Goal: Information Seeking & Learning: Learn about a topic

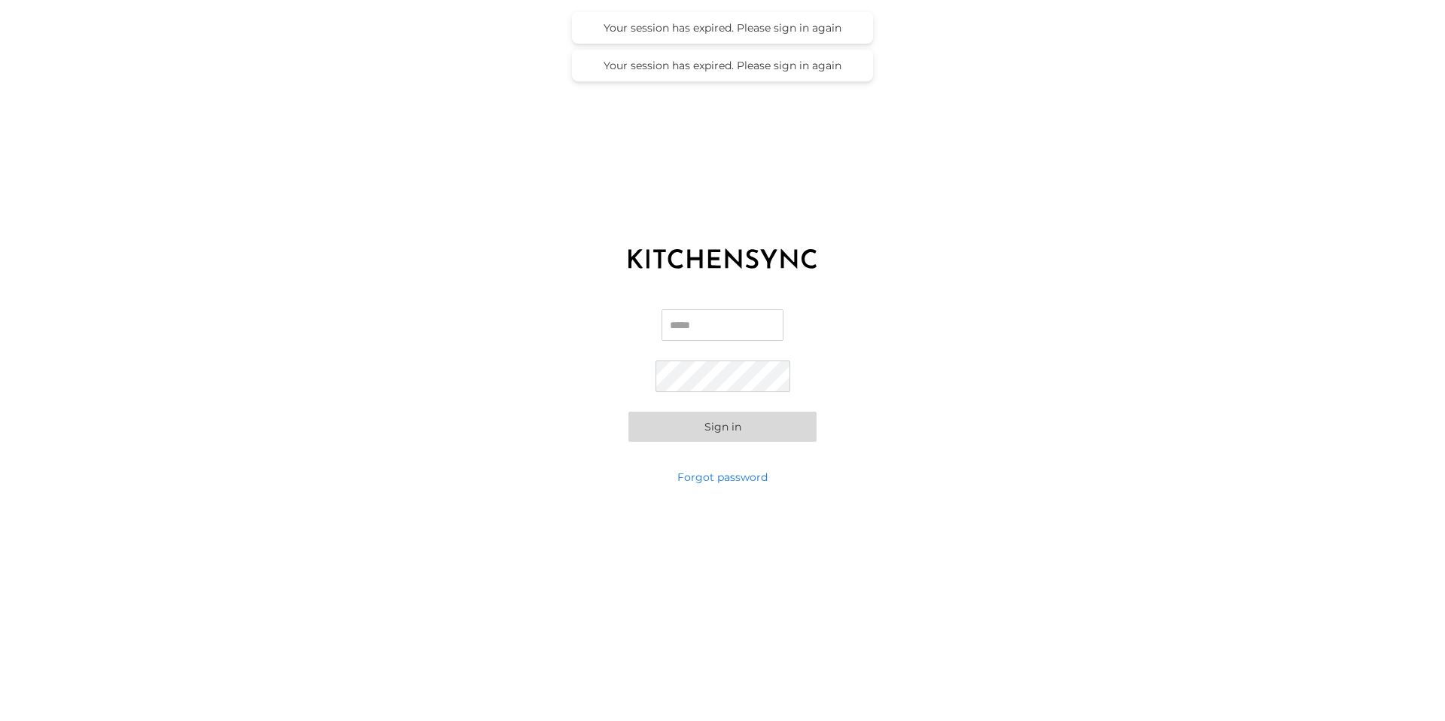
type input "**********"
drag, startPoint x: 750, startPoint y: 424, endPoint x: 756, endPoint y: 417, distance: 9.1
click at [750, 424] on button "Sign in" at bounding box center [723, 427] width 188 height 30
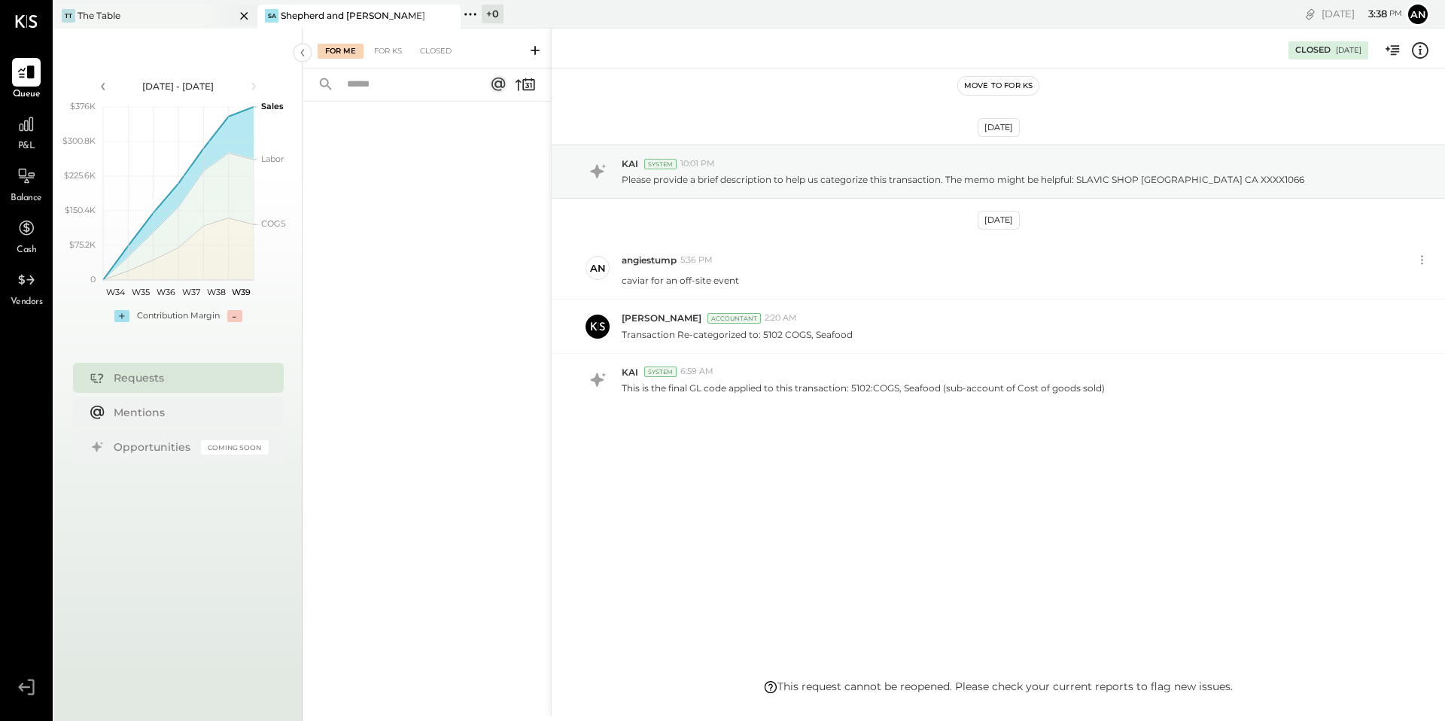
click at [172, 25] on div "TT The Table" at bounding box center [155, 17] width 203 height 24
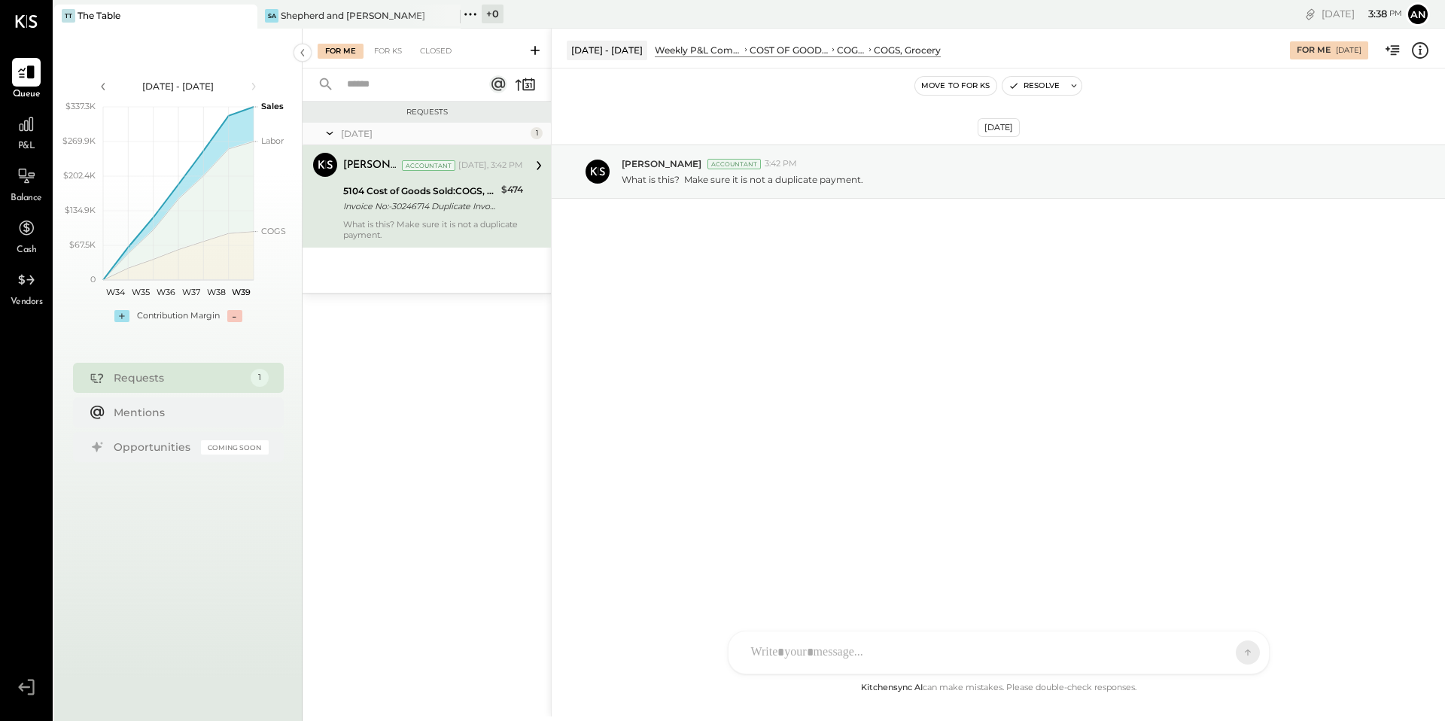
click at [538, 47] on icon at bounding box center [535, 50] width 15 height 15
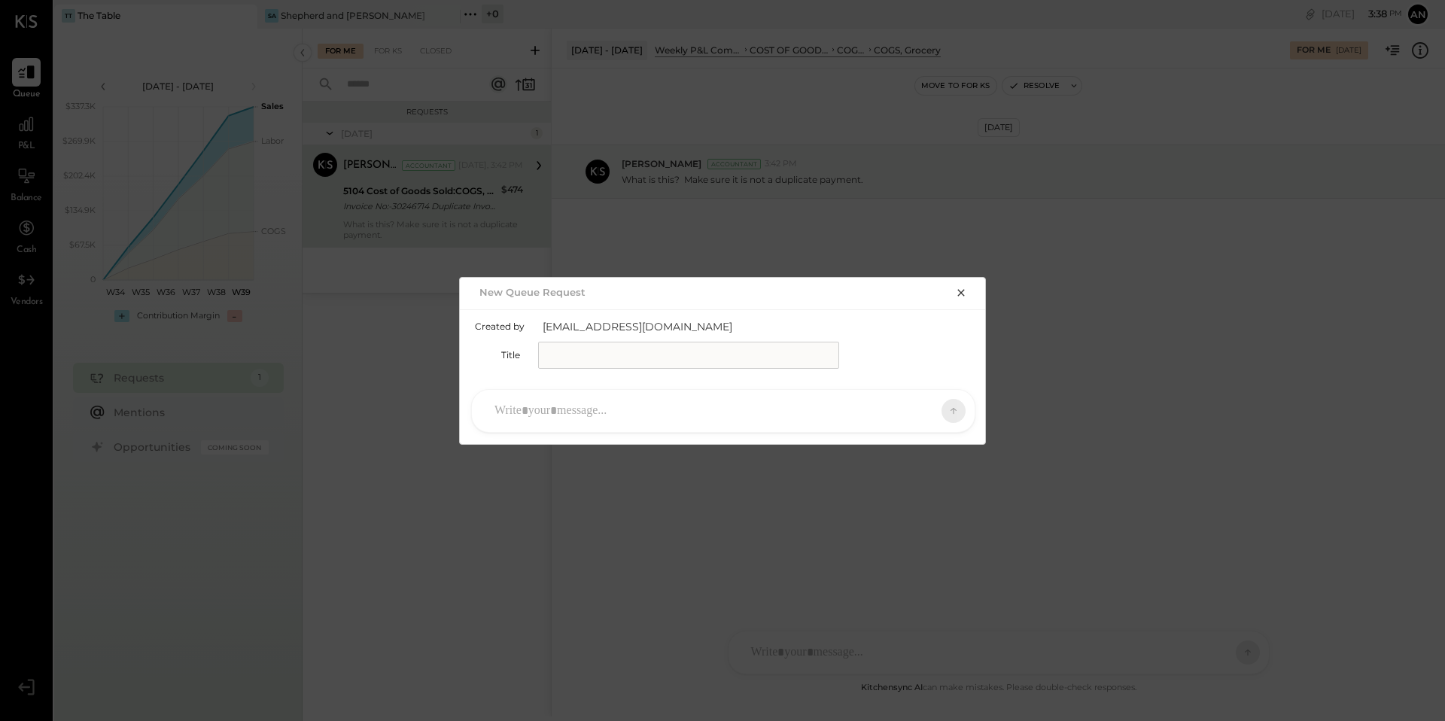
click at [676, 349] on input "text" at bounding box center [688, 355] width 301 height 27
type input "**********"
click at [651, 403] on div at bounding box center [710, 410] width 446 height 33
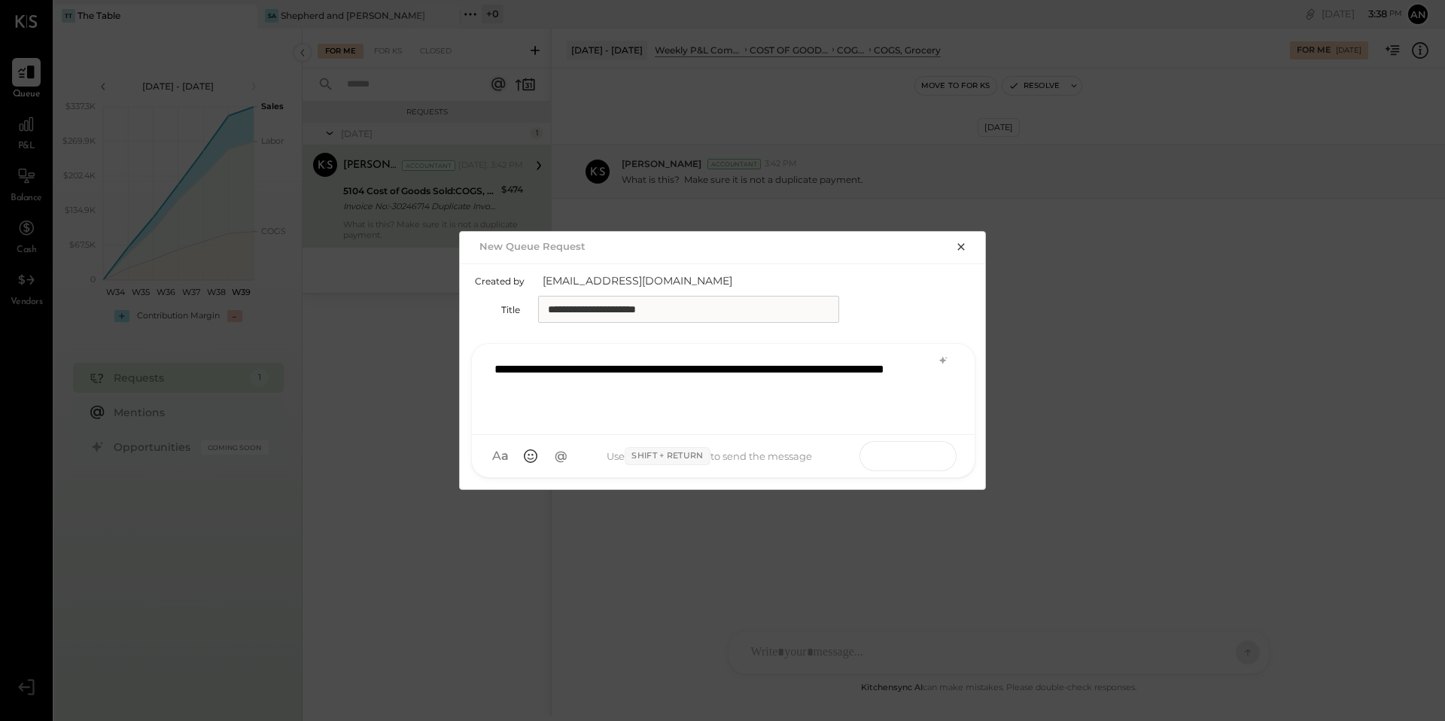
click at [913, 457] on button at bounding box center [924, 455] width 55 height 23
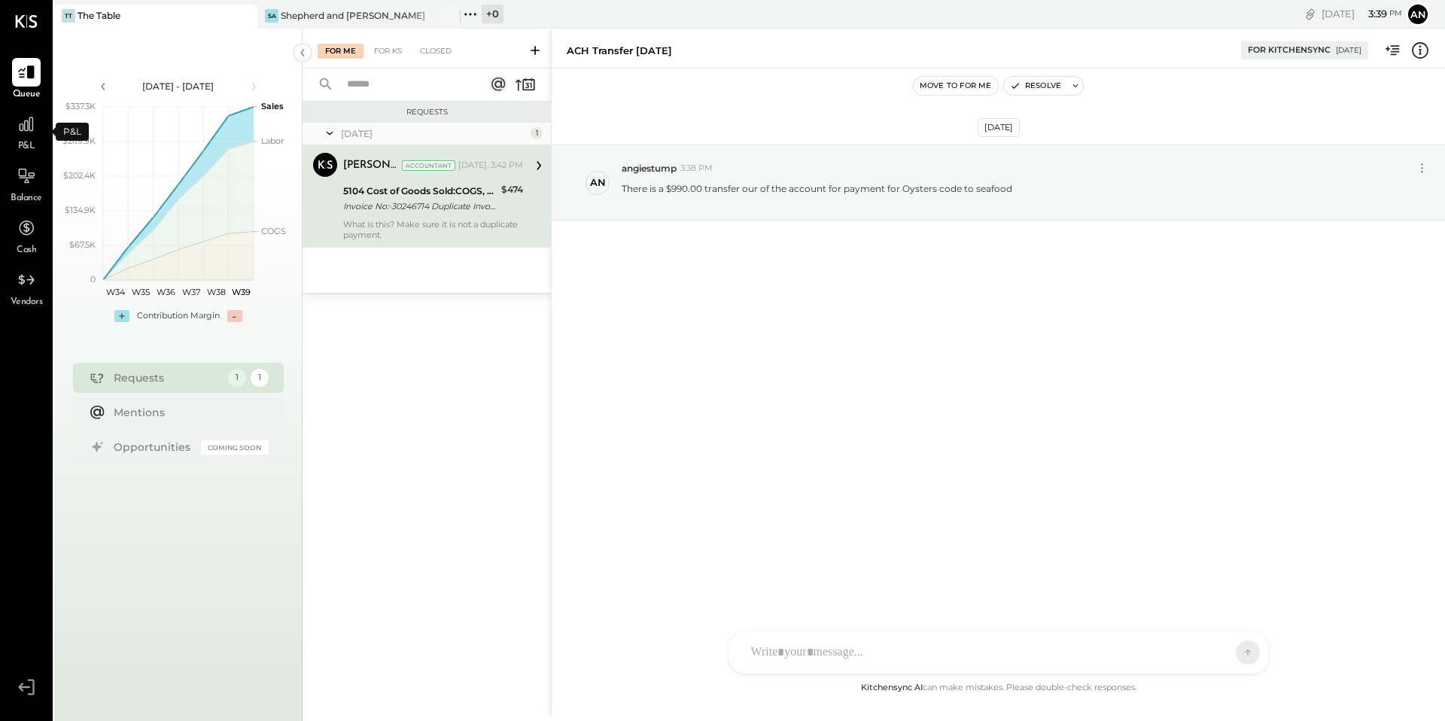
click at [33, 143] on span "P&L" at bounding box center [26, 147] width 17 height 14
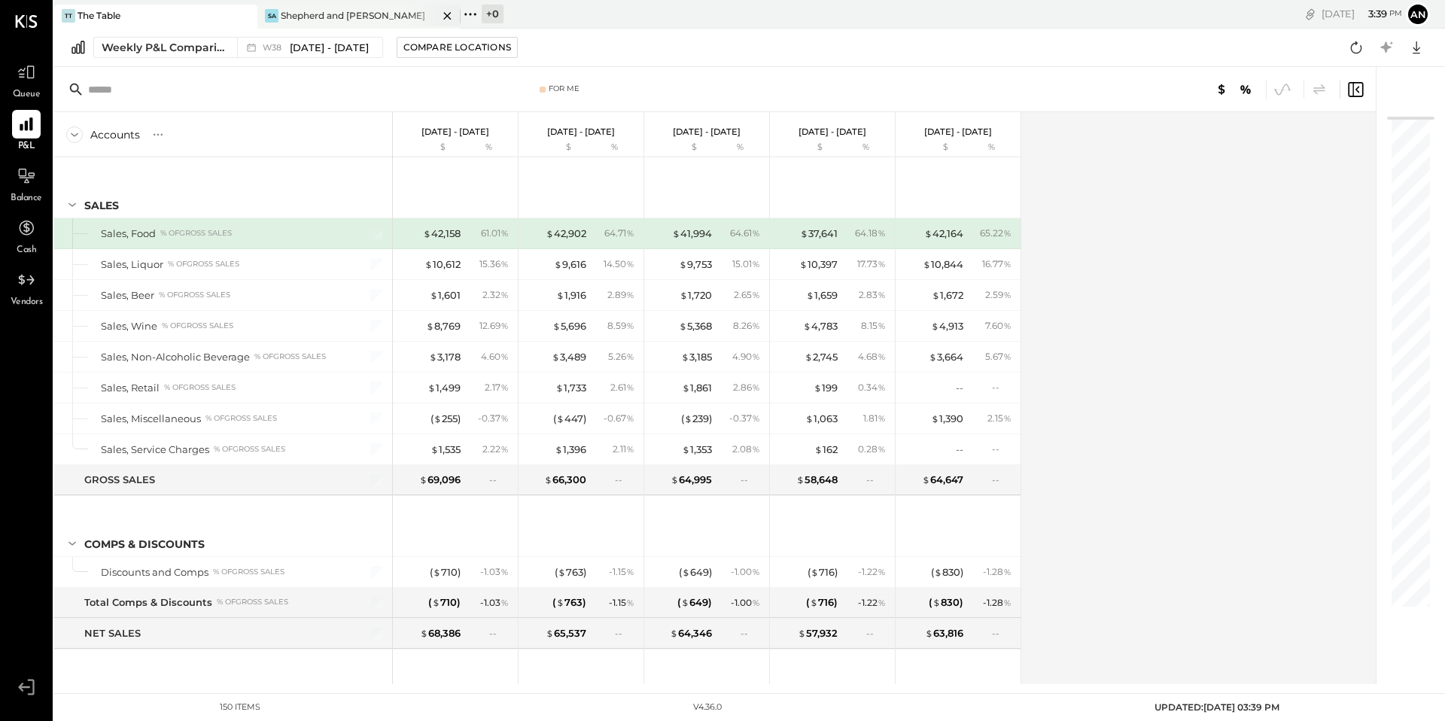
click at [339, 19] on div "Shepherd and [PERSON_NAME]" at bounding box center [353, 15] width 145 height 13
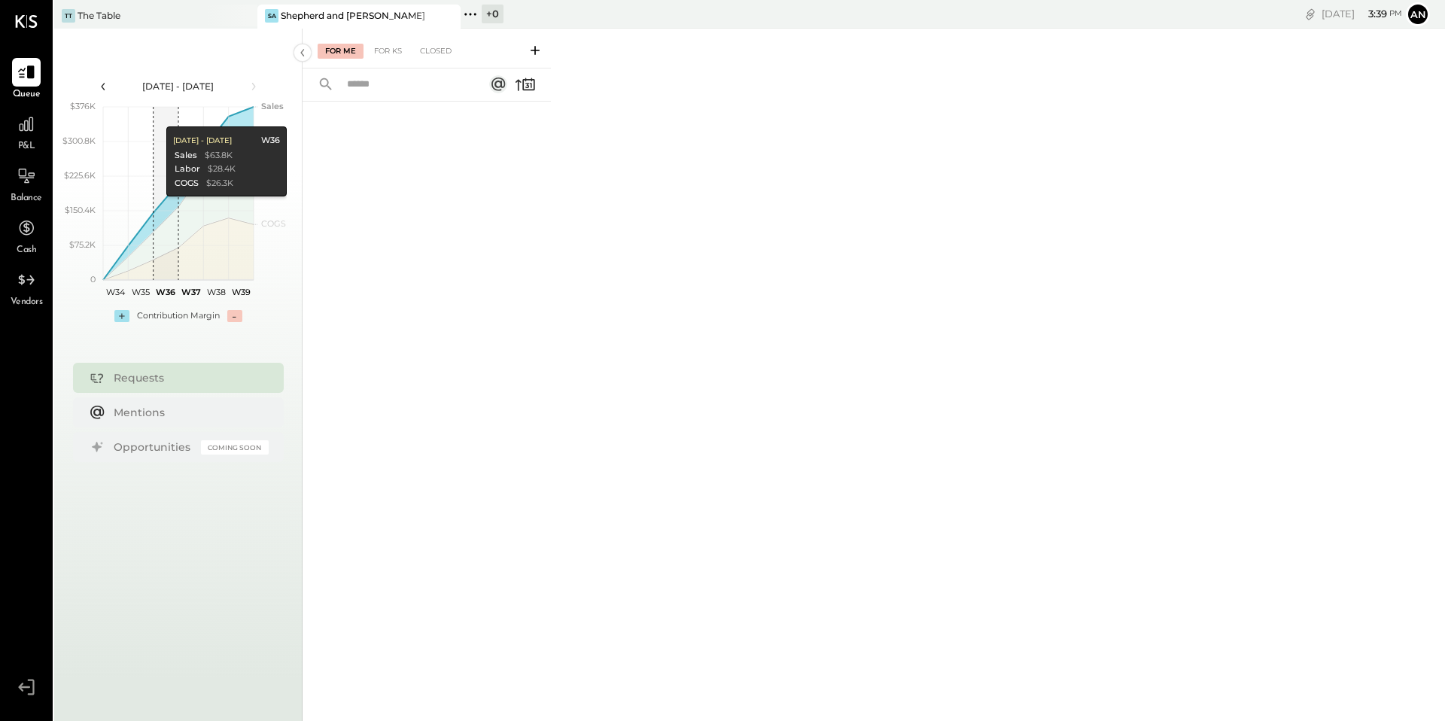
click at [99, 90] on icon at bounding box center [103, 86] width 17 height 17
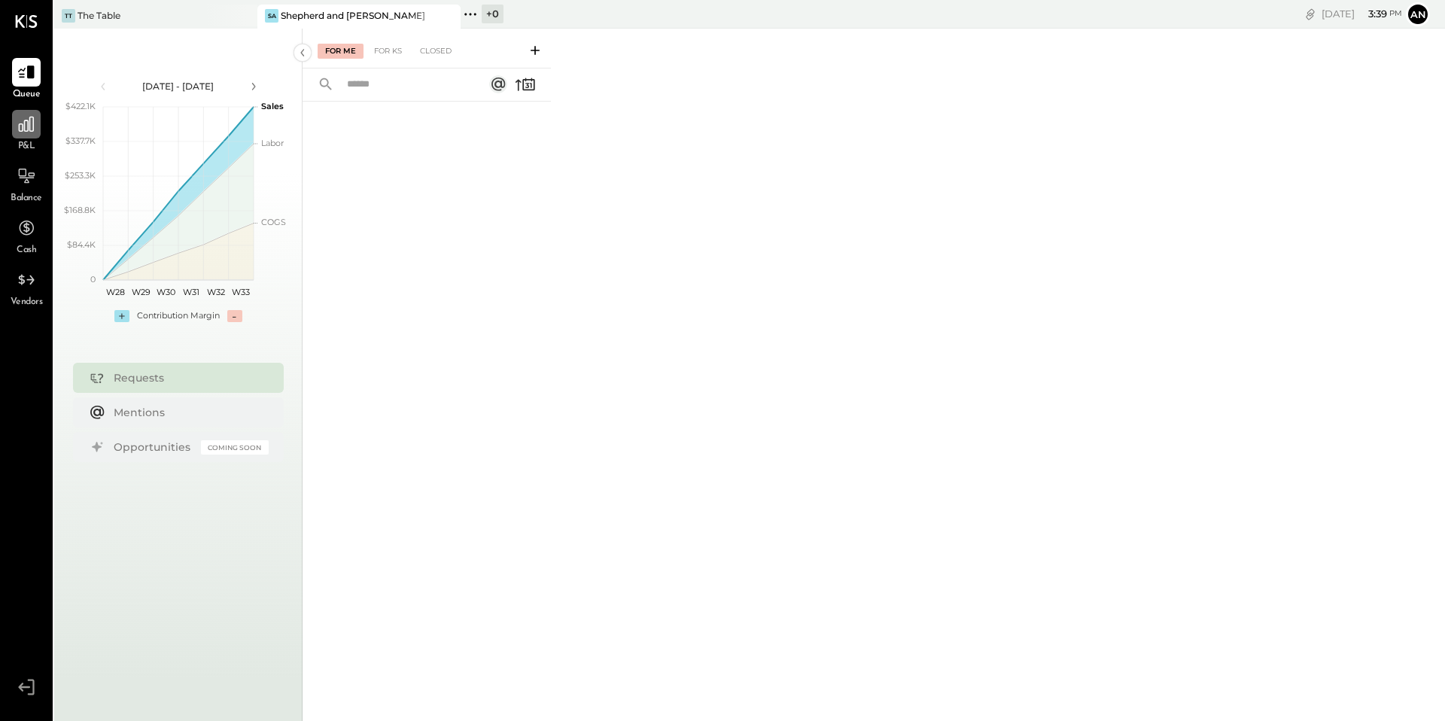
click at [36, 129] on div at bounding box center [26, 124] width 29 height 29
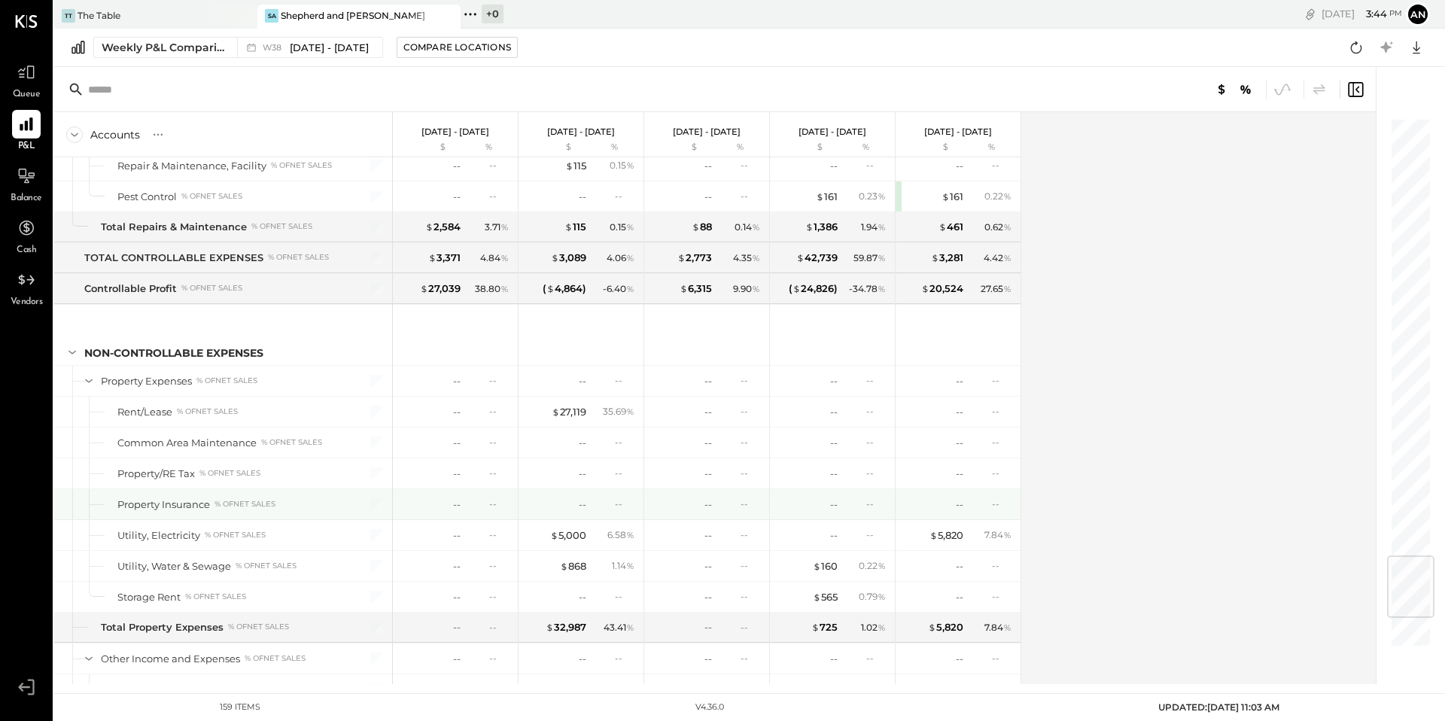
scroll to position [3708, 0]
